Goal: Manage account settings

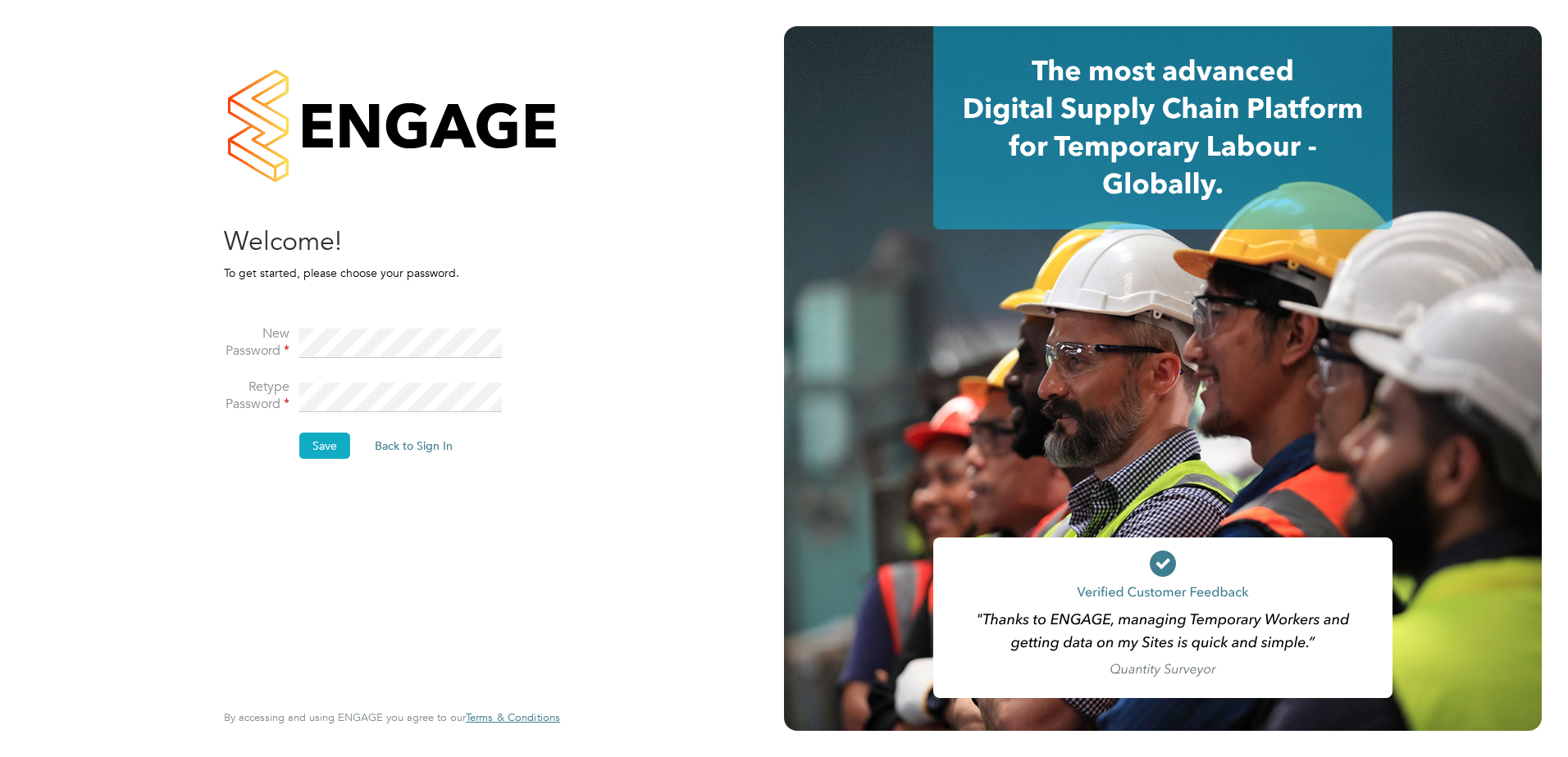
click at [336, 454] on button "Save" at bounding box center [324, 445] width 51 height 26
click at [263, 319] on button "Back to Sign In" at bounding box center [276, 320] width 104 height 26
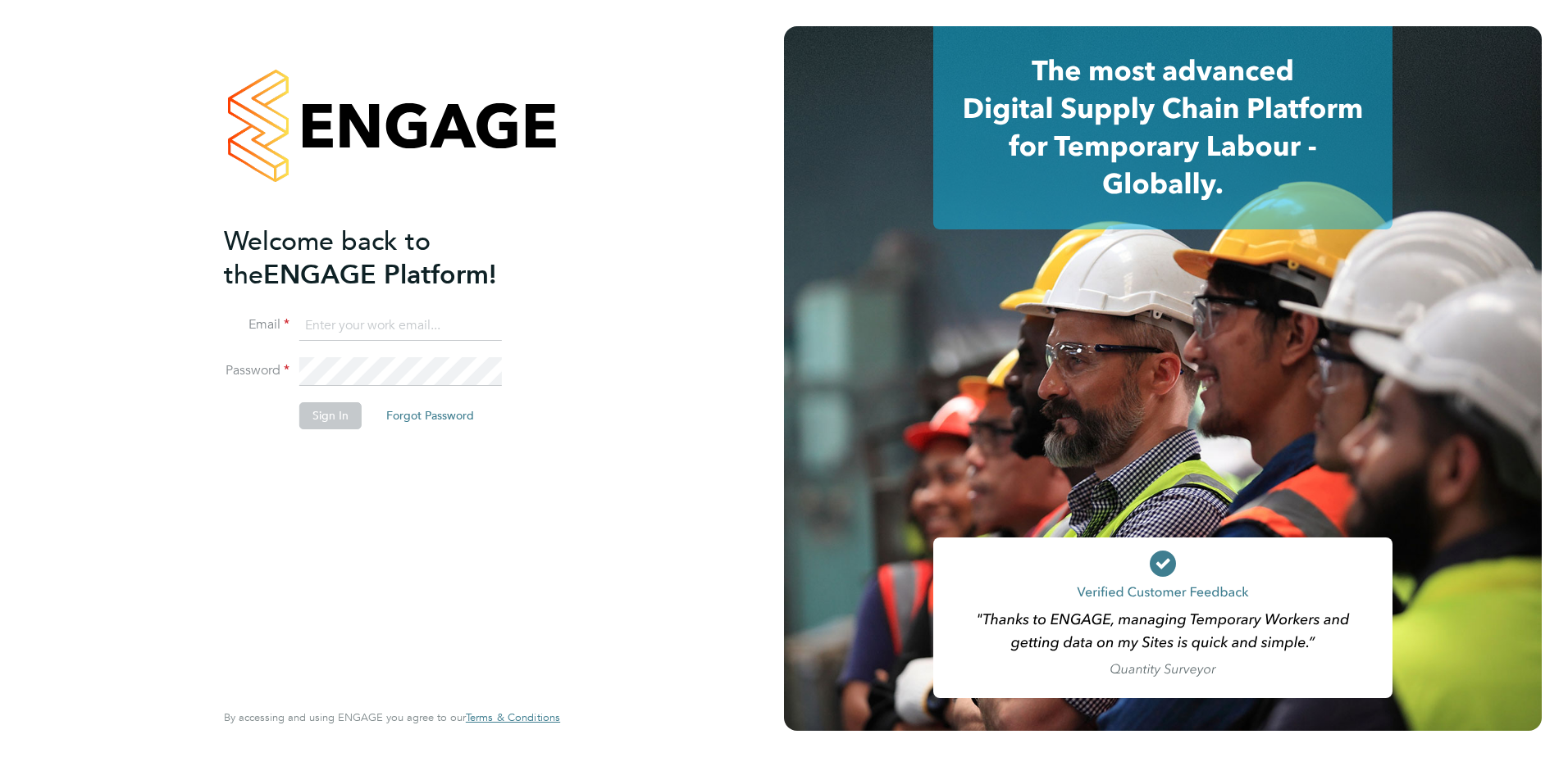
click at [325, 330] on input at bounding box center [400, 326] width 203 height 30
drag, startPoint x: 374, startPoint y: 342, endPoint x: 374, endPoint y: 332, distance: 10.0
click at [374, 341] on li "Email" at bounding box center [384, 335] width 320 height 46
click at [376, 329] on input at bounding box center [400, 326] width 203 height 30
type input "[PERSON_NAME][EMAIL_ADDRESS][PERSON_NAME][DOMAIN_NAME]"
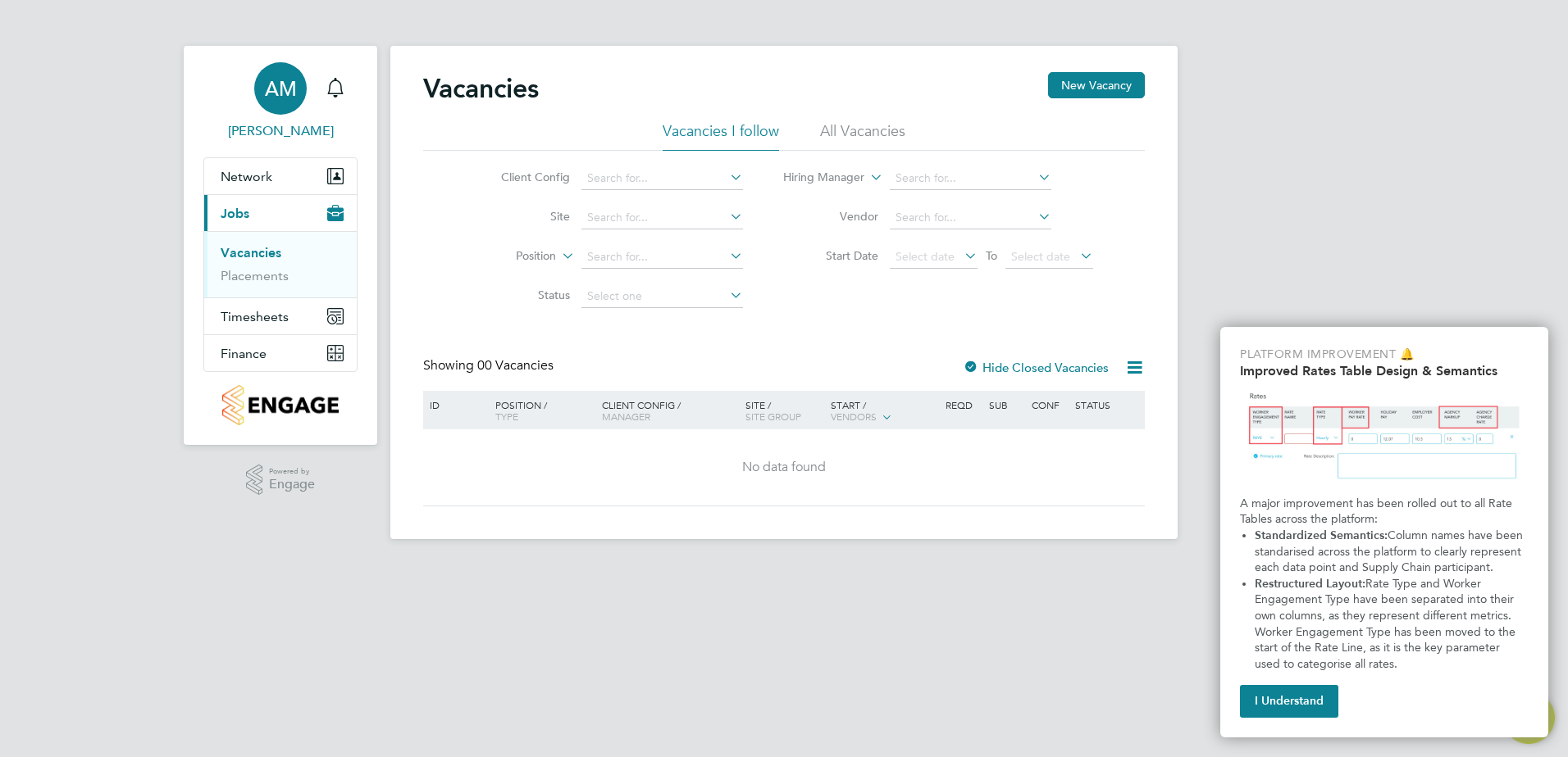
click at [303, 119] on link "AM [PERSON_NAME]" at bounding box center [279, 101] width 154 height 78
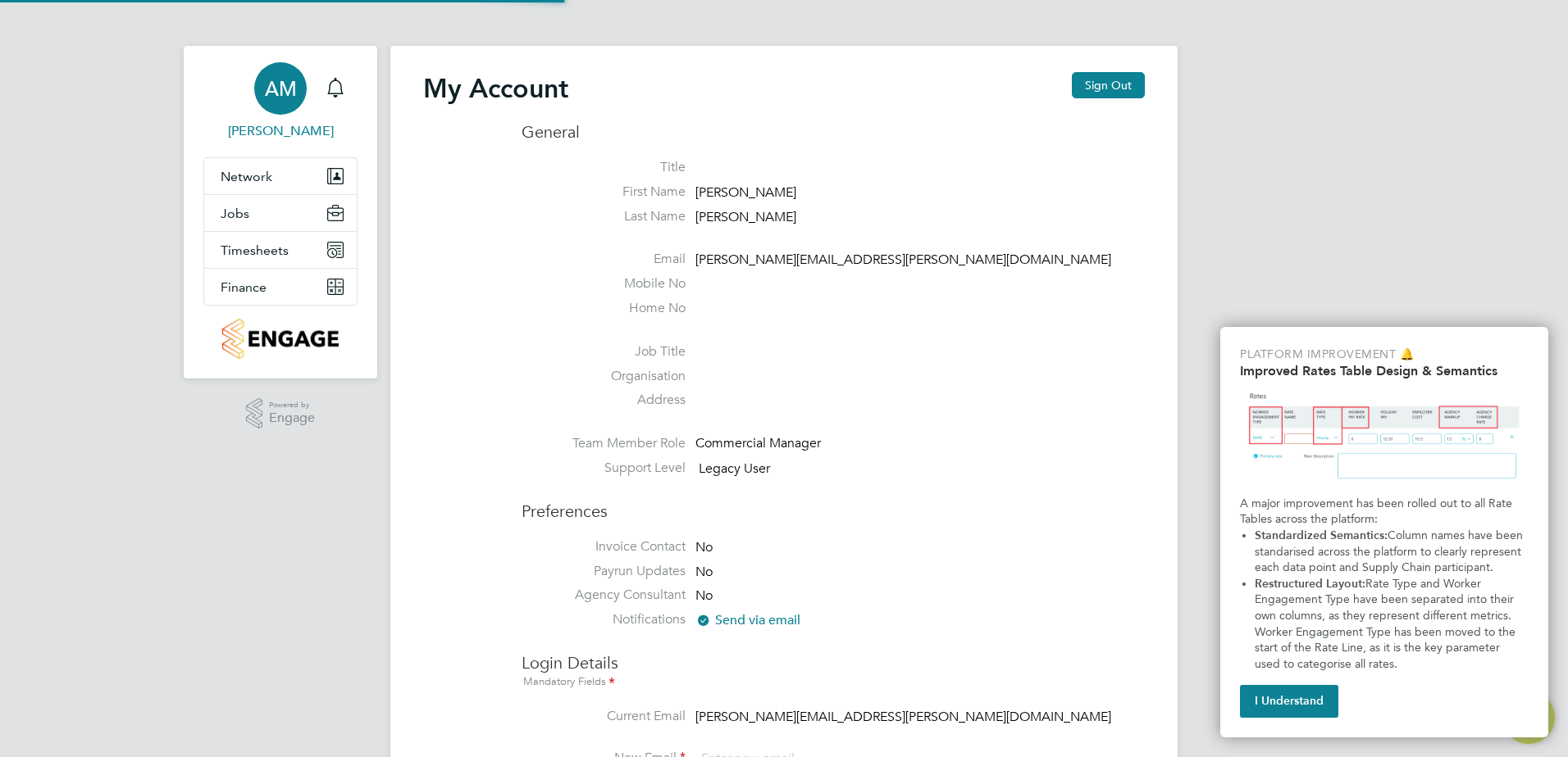
type input "[PERSON_NAME][EMAIL_ADDRESS][PERSON_NAME][DOMAIN_NAME]"
click at [1119, 76] on button "Sign Out" at bounding box center [1108, 85] width 73 height 26
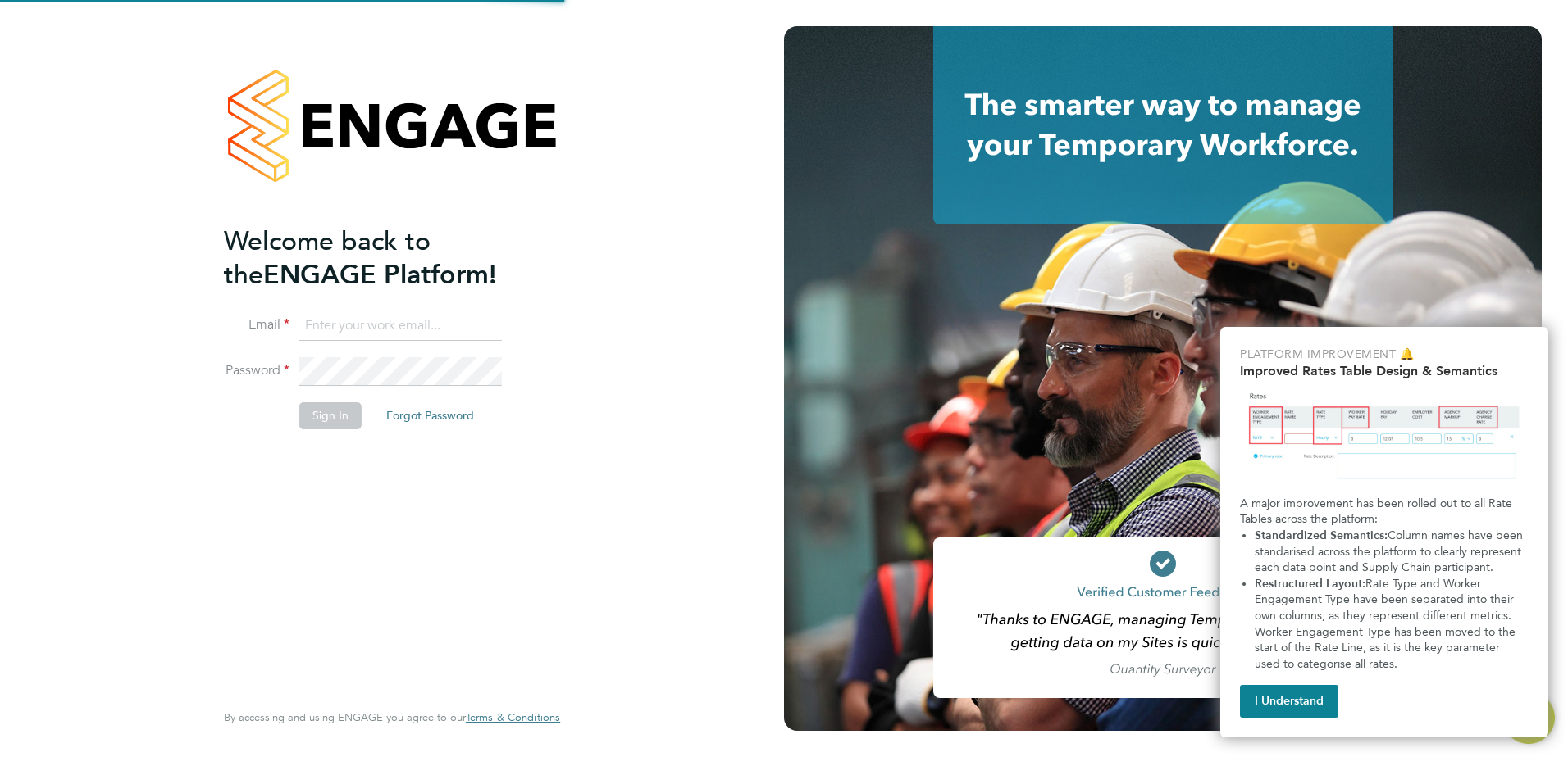
type input "[PERSON_NAME][EMAIL_ADDRESS][PERSON_NAME][DOMAIN_NAME]"
